Goal: Task Accomplishment & Management: Use online tool/utility

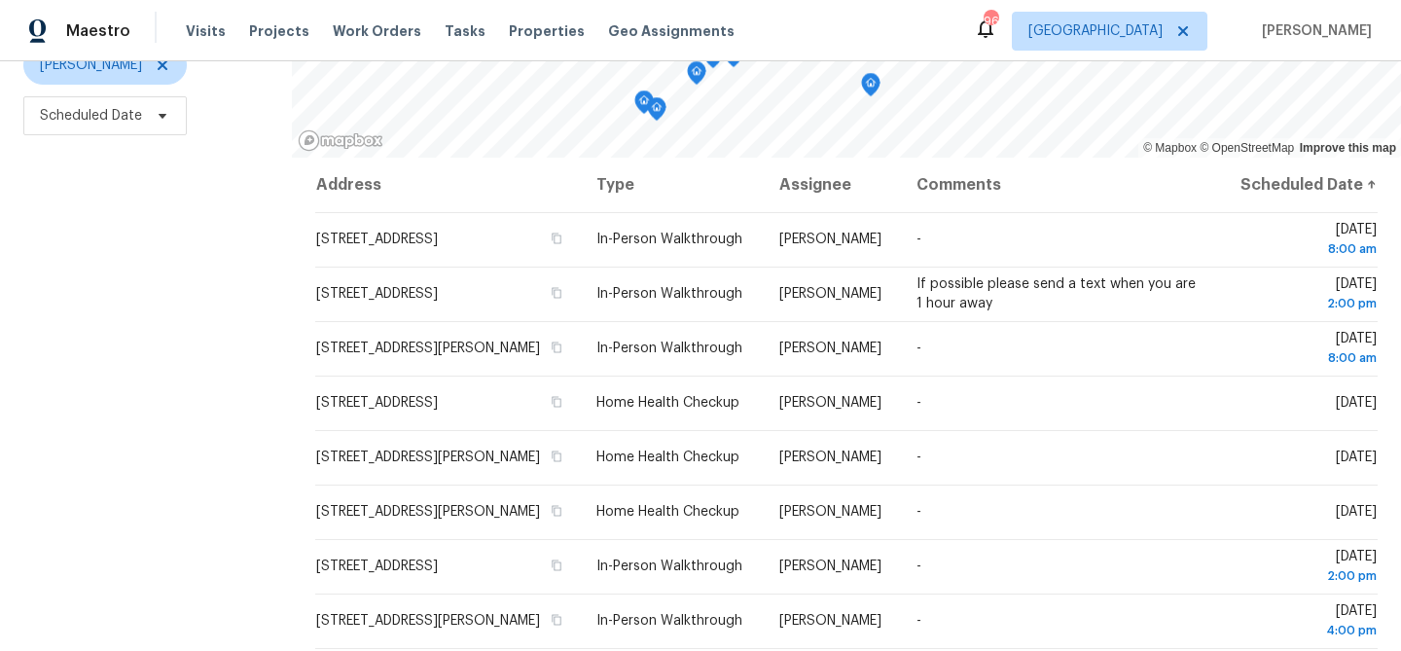
scroll to position [259, 0]
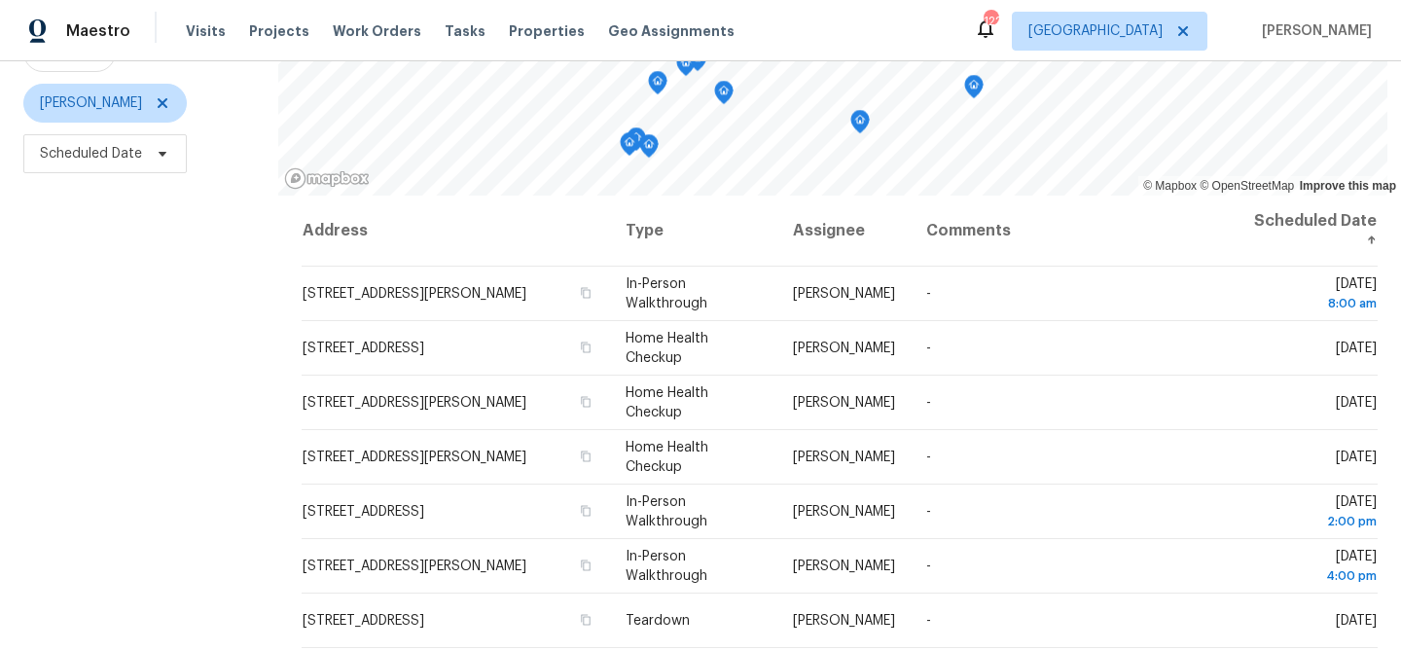
scroll to position [219, 0]
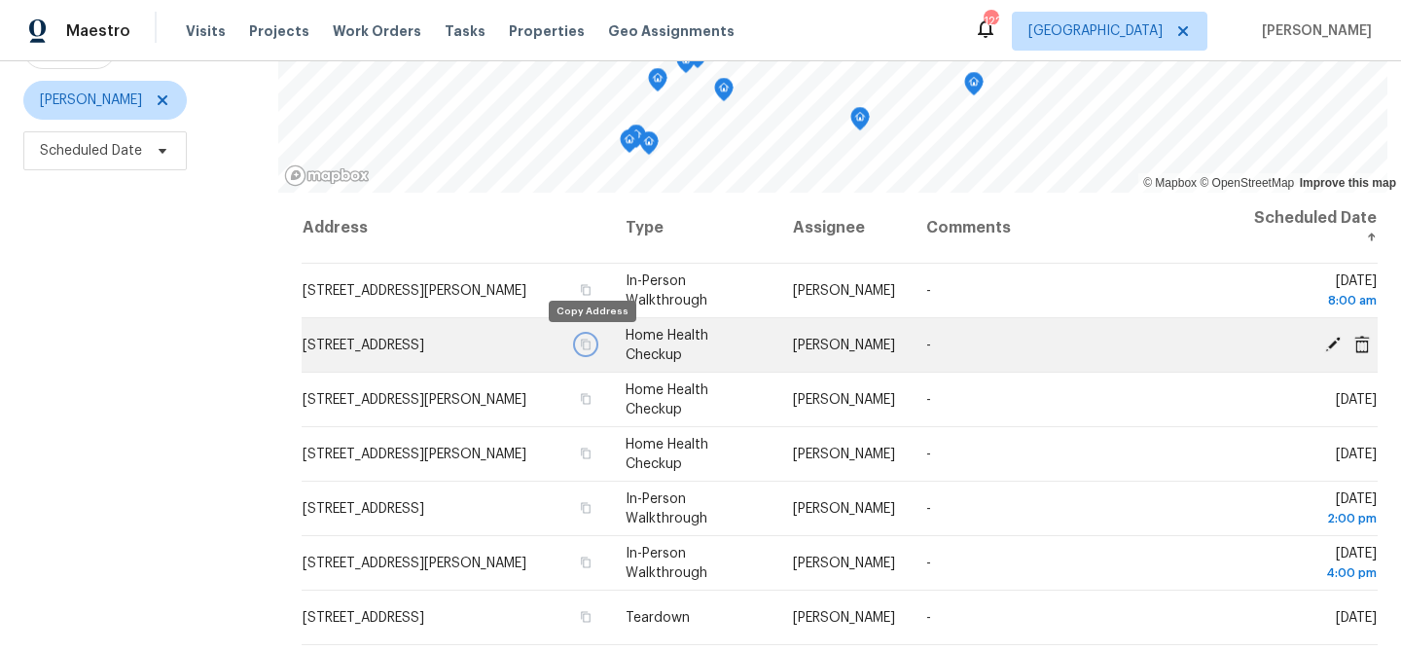
click at [592, 346] on icon "button" at bounding box center [586, 345] width 12 height 12
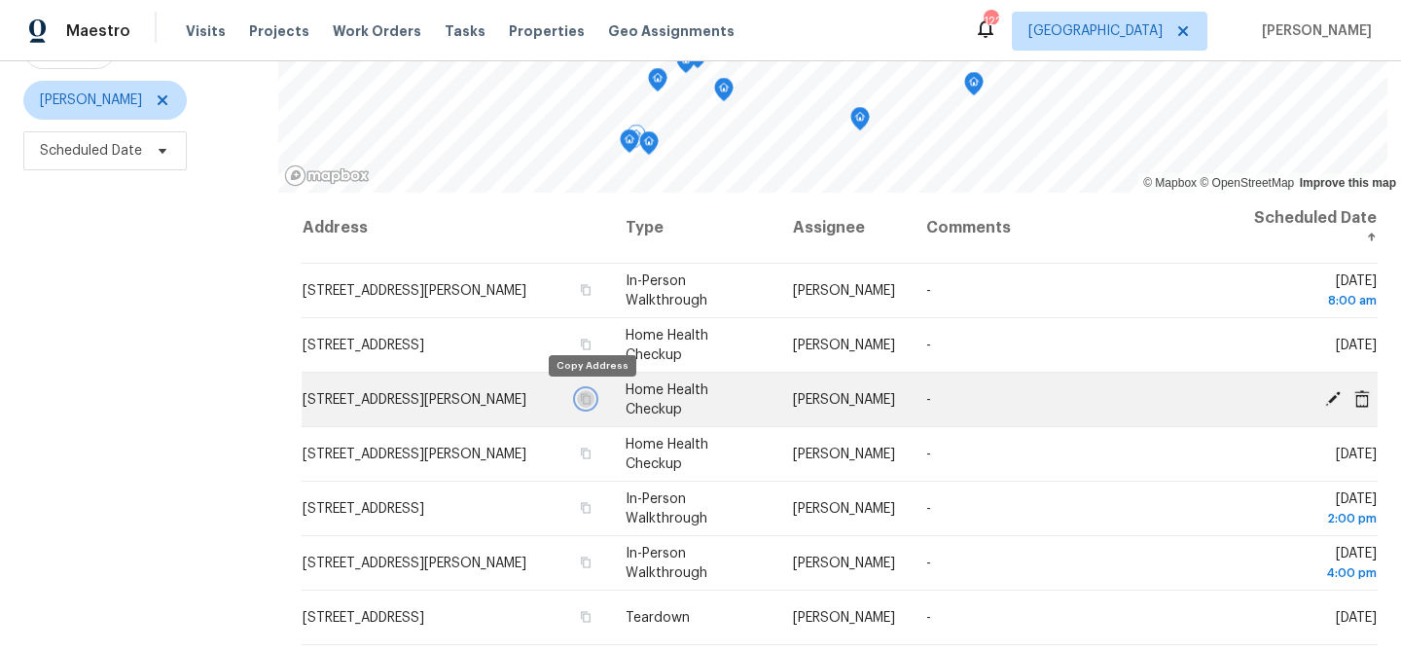
click at [592, 398] on icon "button" at bounding box center [586, 399] width 12 height 12
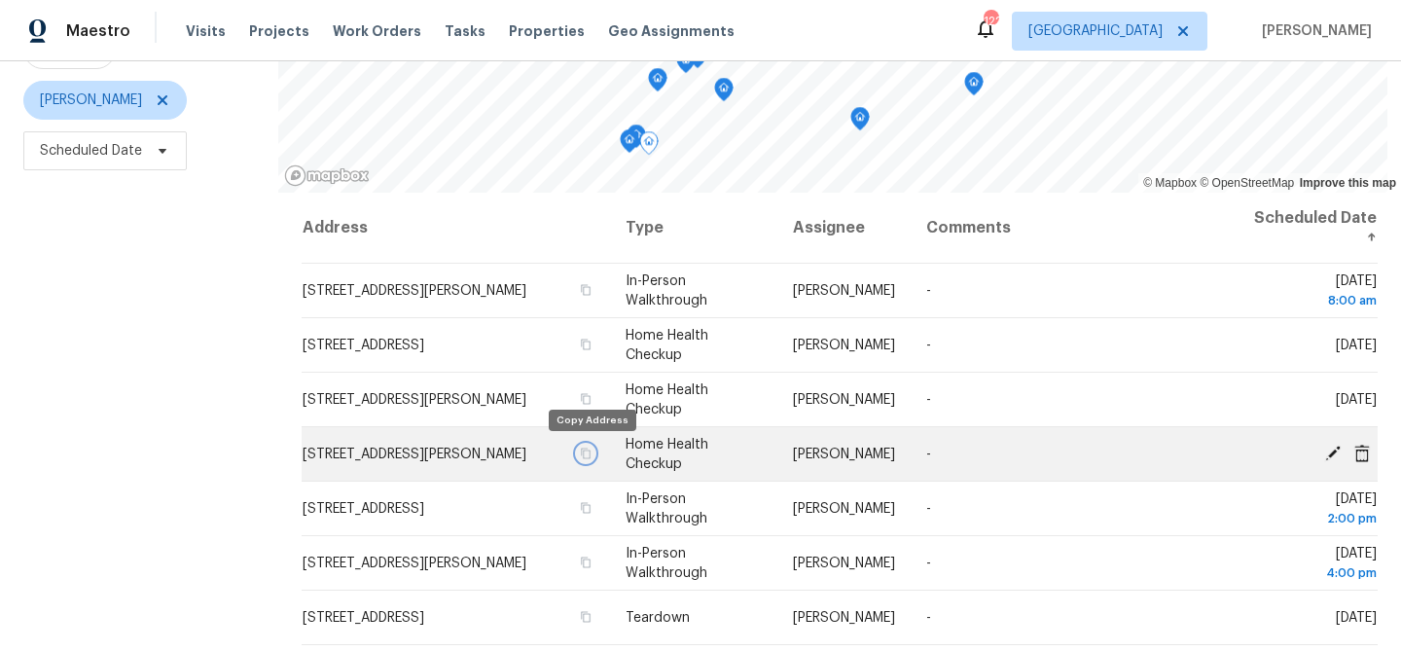
click at [591, 453] on icon "button" at bounding box center [586, 453] width 10 height 11
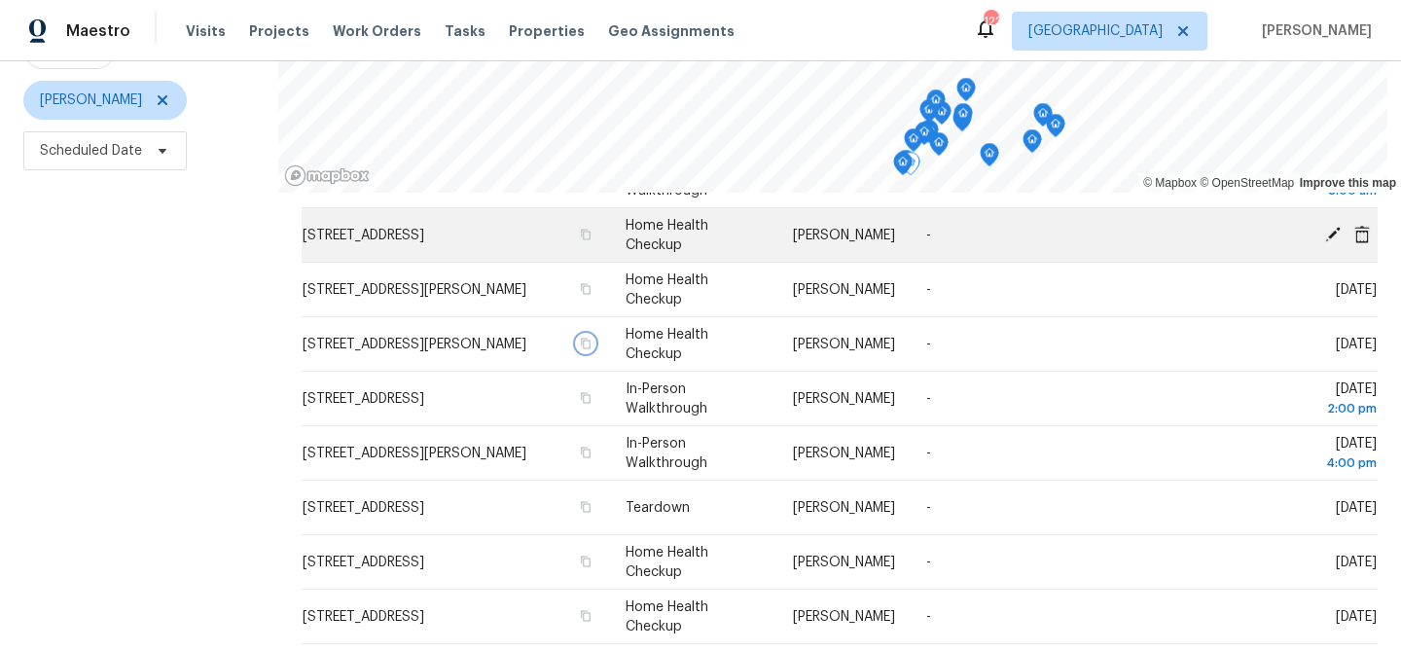
scroll to position [0, 0]
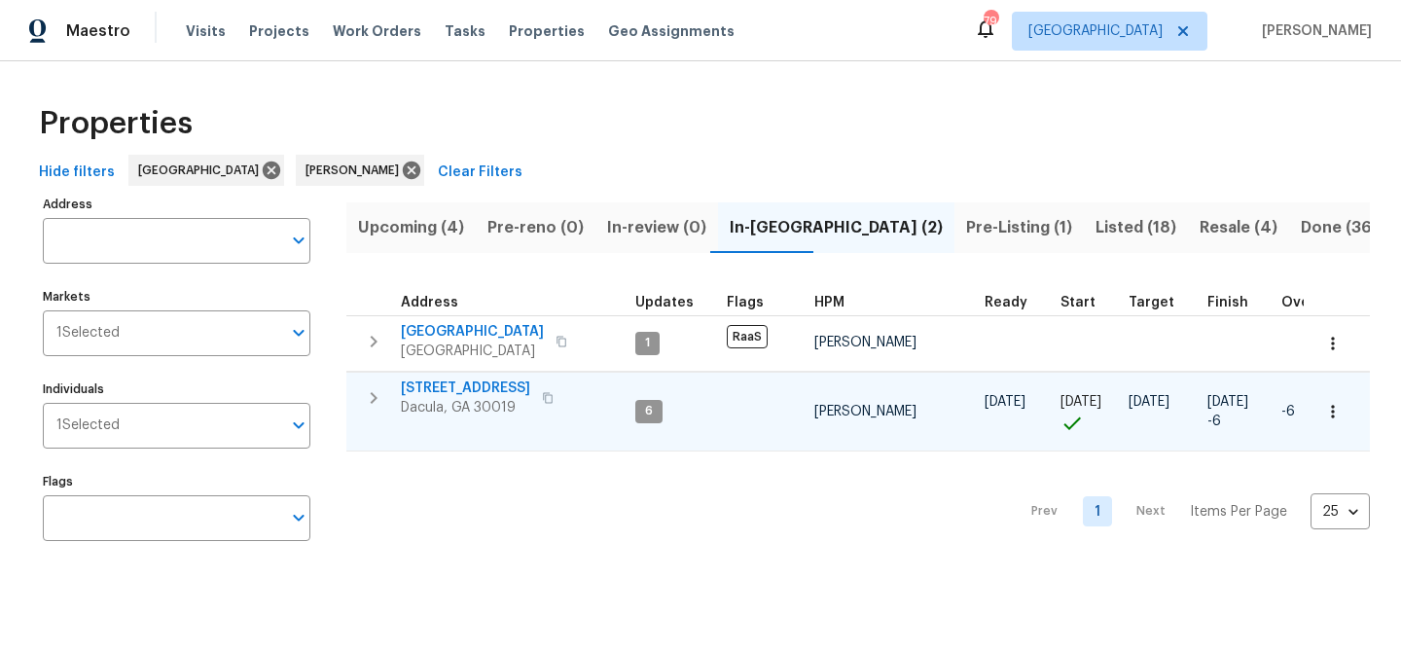
click at [492, 381] on span "[STREET_ADDRESS]" at bounding box center [465, 388] width 129 height 19
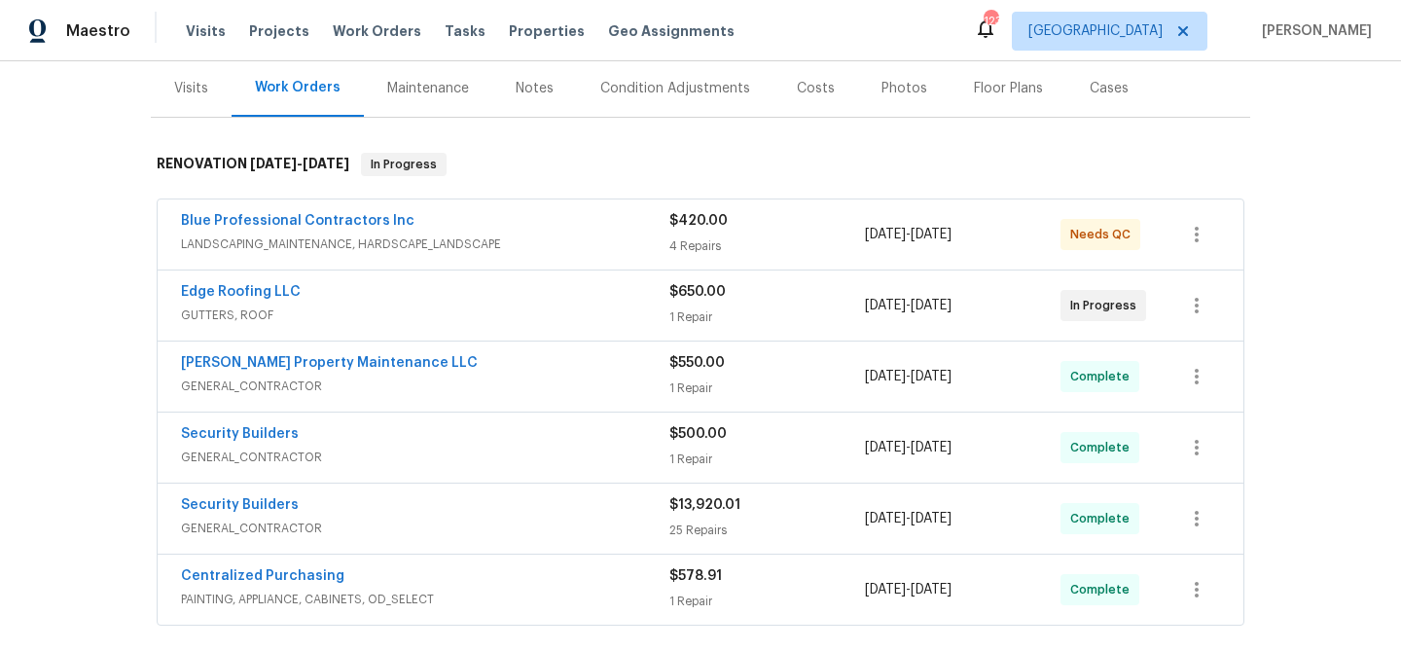
scroll to position [319, 0]
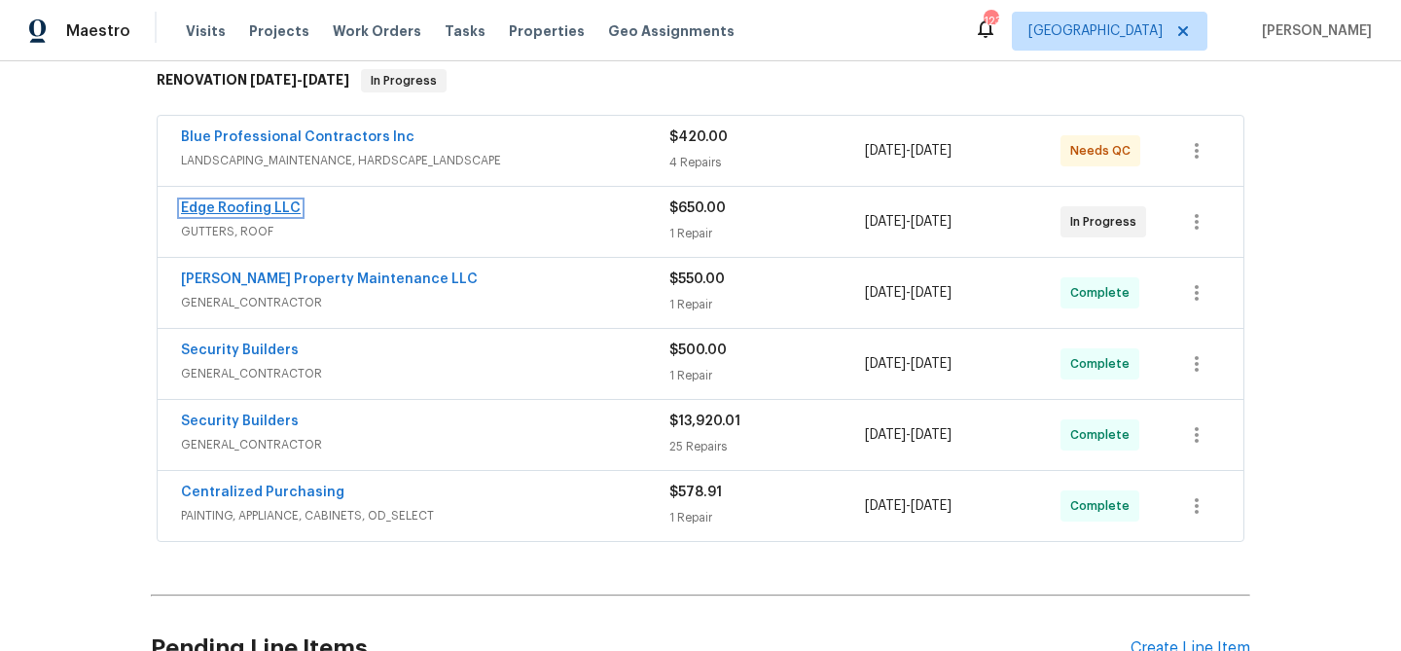
click at [238, 207] on link "Edge Roofing LLC" at bounding box center [241, 208] width 120 height 14
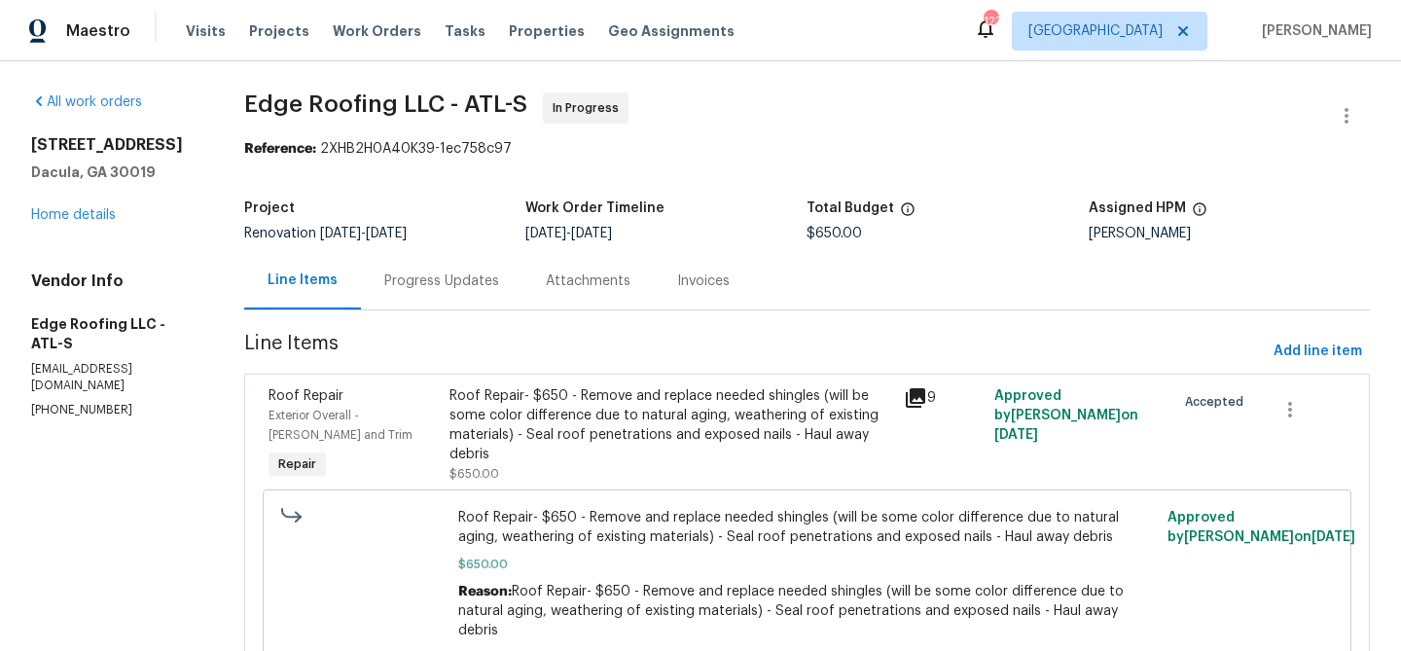
scroll to position [62, 0]
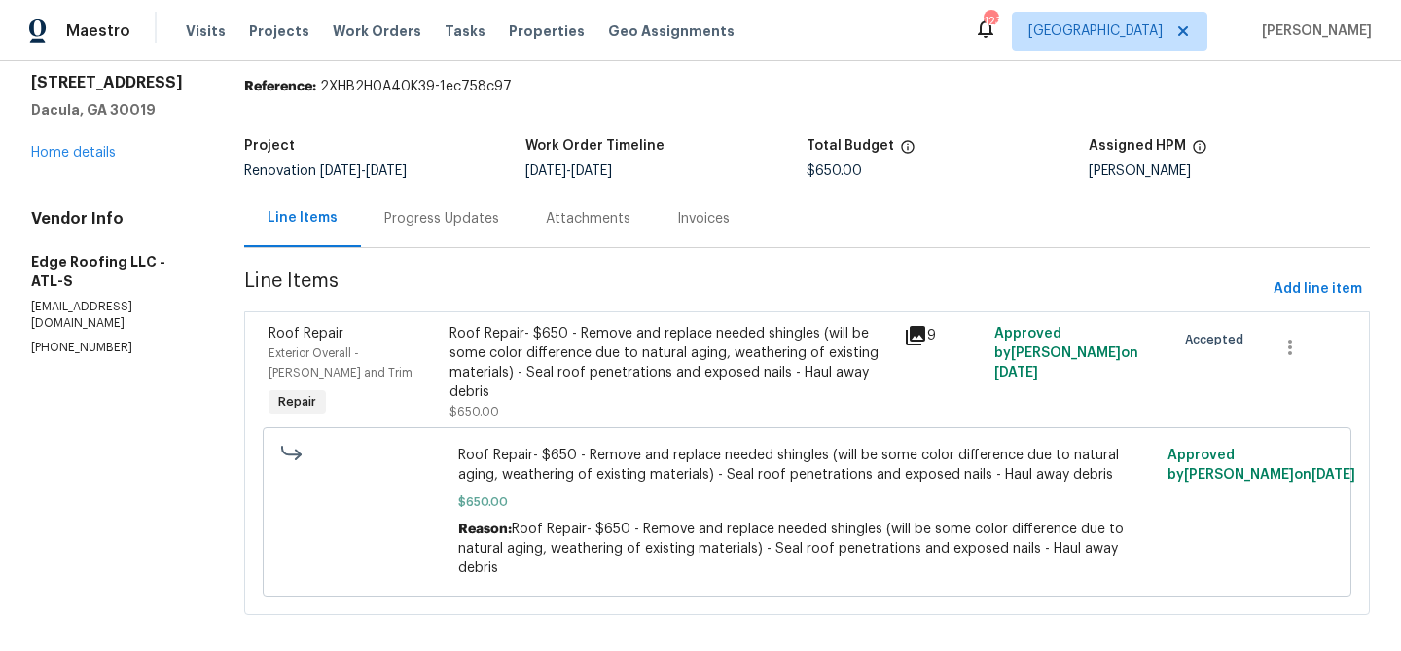
click at [454, 217] on div "Progress Updates" at bounding box center [441, 218] width 115 height 19
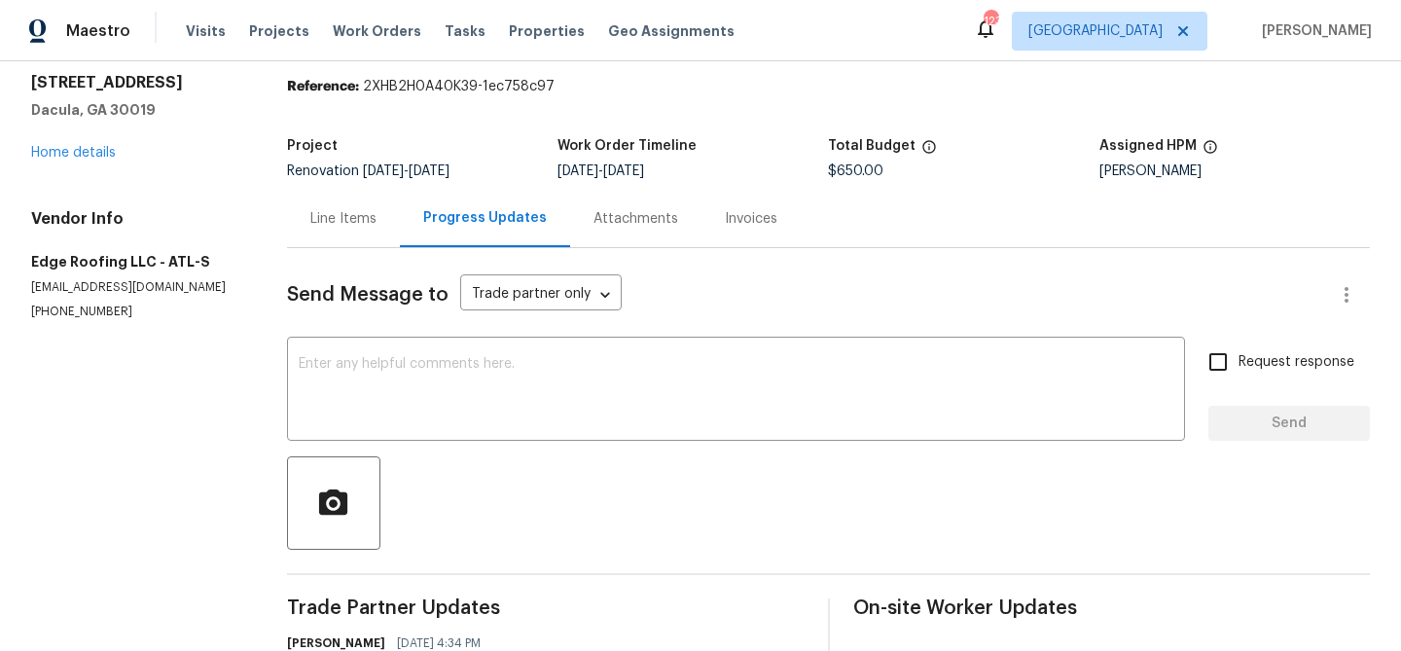
scroll to position [432, 0]
